Goal: Information Seeking & Learning: Learn about a topic

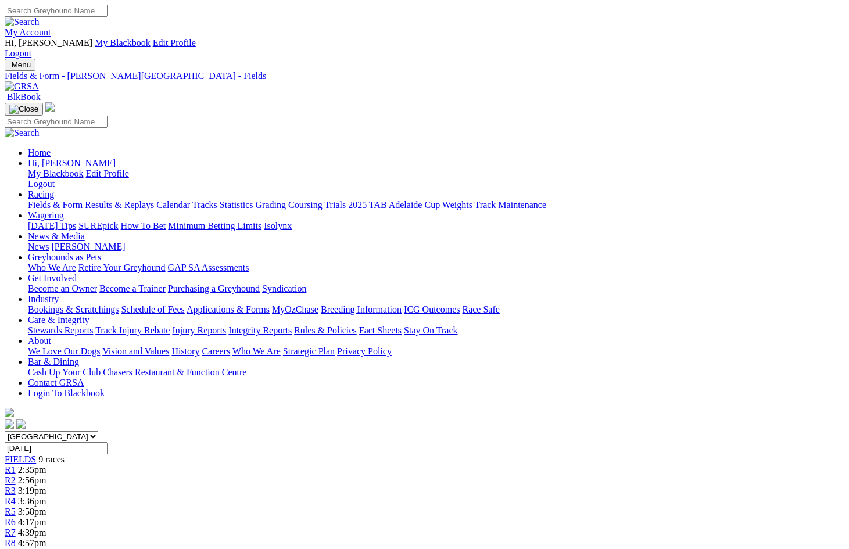
scroll to position [28, 0]
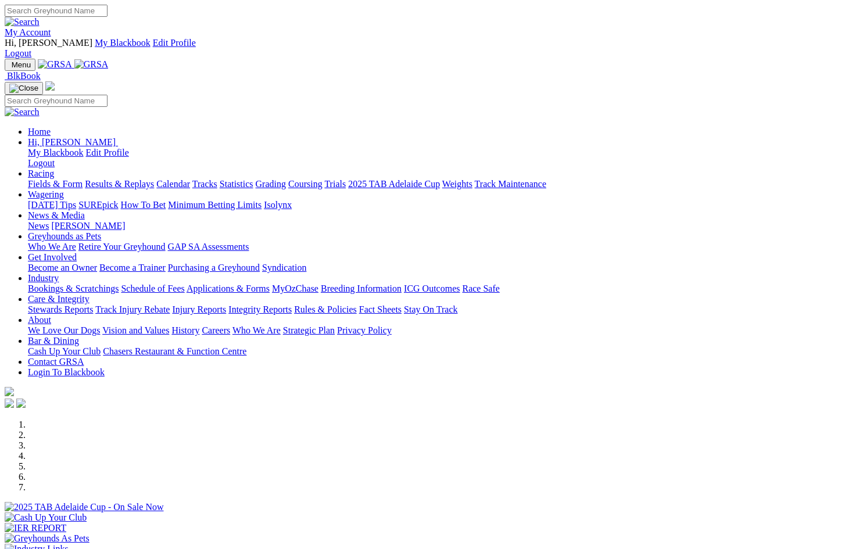
scroll to position [191, 0]
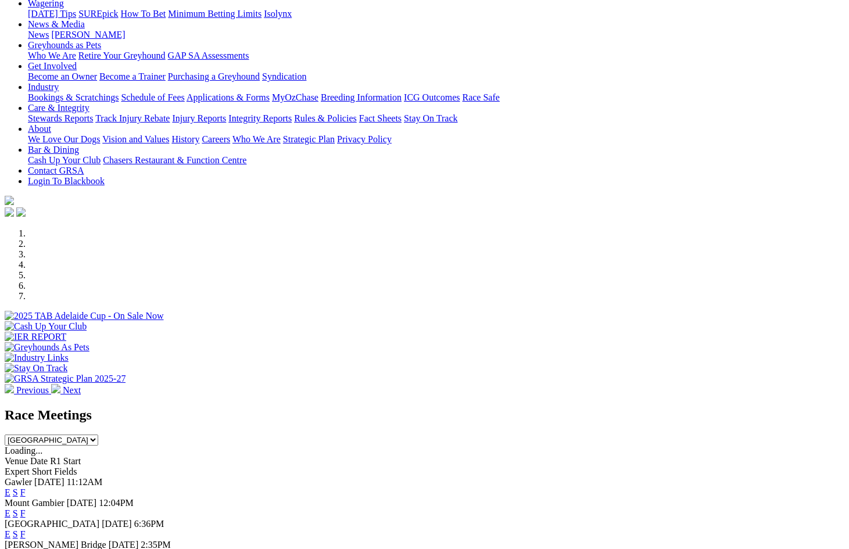
click at [26, 488] on link "F" at bounding box center [22, 493] width 5 height 10
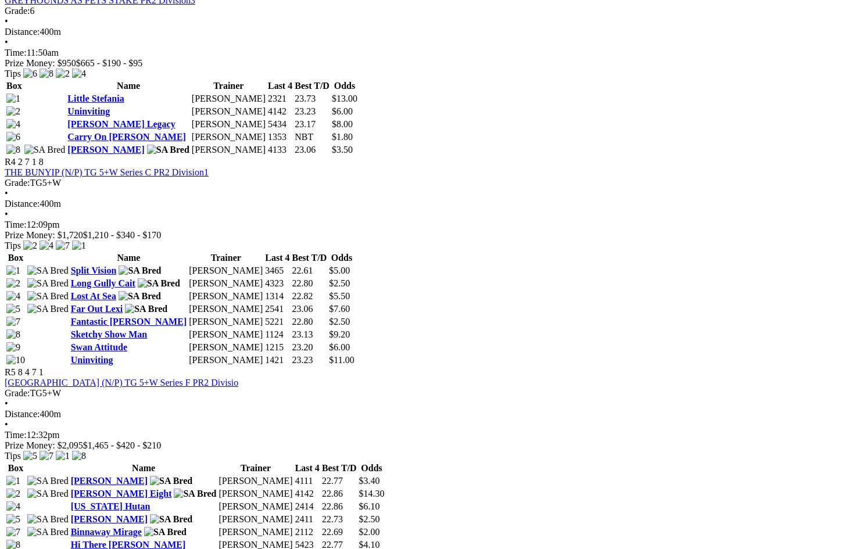
scroll to position [1078, 0]
